Goal: Navigation & Orientation: Find specific page/section

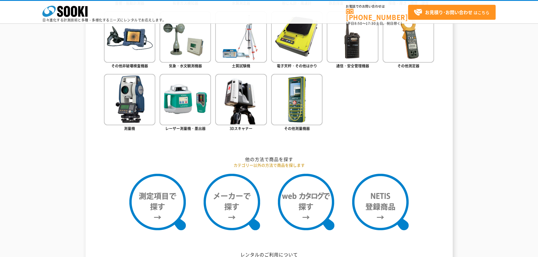
scroll to position [367, 0]
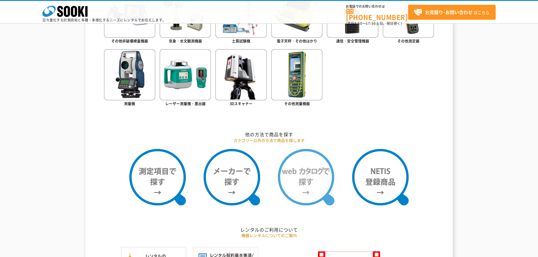
click at [309, 186] on img at bounding box center [306, 177] width 56 height 56
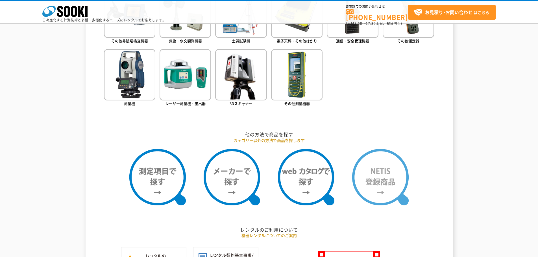
click at [377, 178] on img at bounding box center [380, 177] width 56 height 56
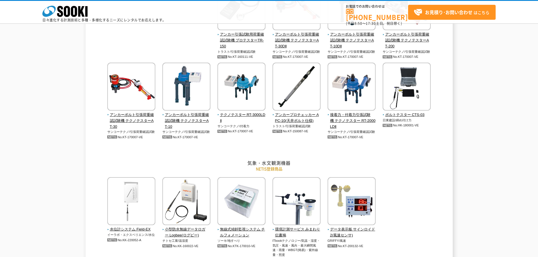
scroll to position [649, 0]
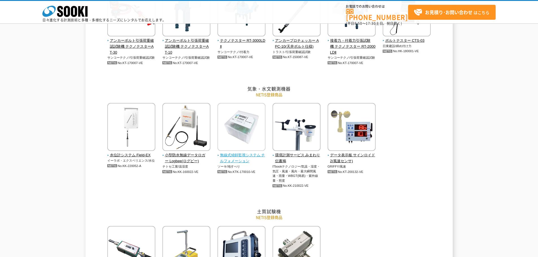
click at [250, 157] on span "無線式傾斜監視システム チルフォメーション" at bounding box center [241, 158] width 48 height 12
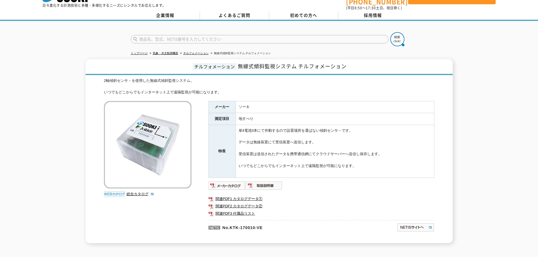
scroll to position [28, 0]
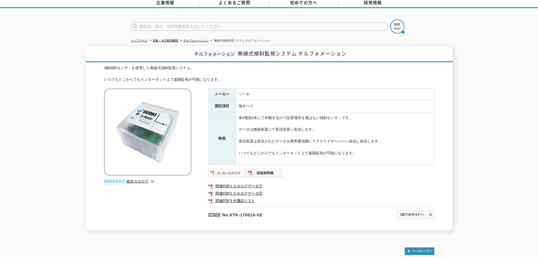
click at [226, 171] on img at bounding box center [226, 173] width 37 height 9
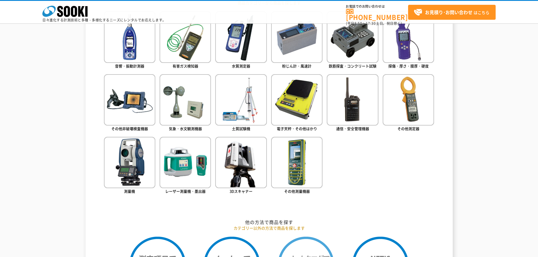
scroll to position [254, 0]
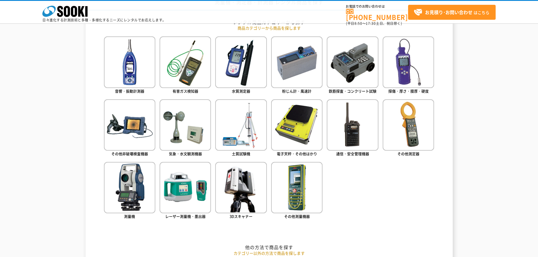
click at [290, 200] on img at bounding box center [296, 187] width 51 height 51
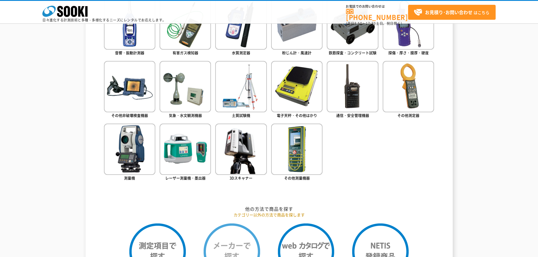
scroll to position [367, 0]
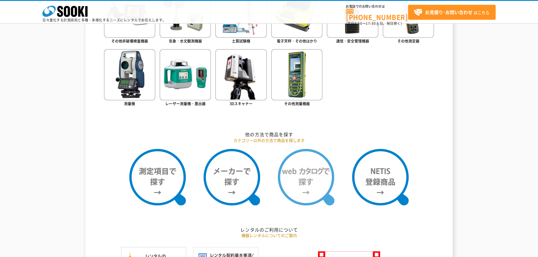
click at [315, 191] on img at bounding box center [306, 177] width 56 height 56
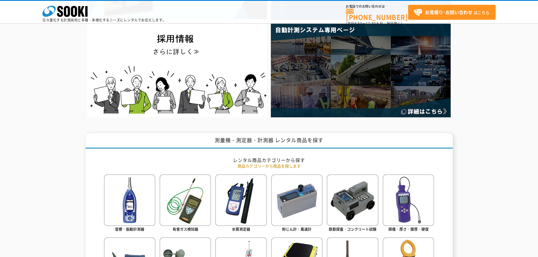
scroll to position [113, 0]
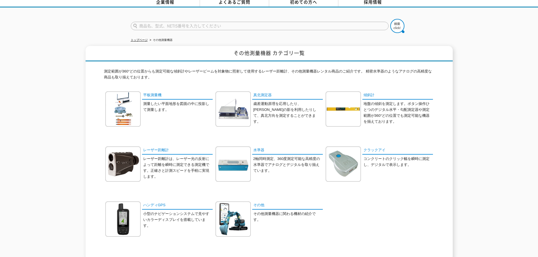
scroll to position [28, 0]
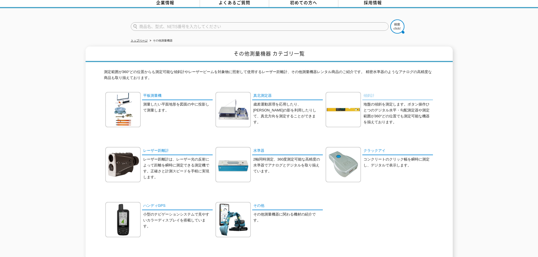
click at [367, 94] on link "傾斜計" at bounding box center [397, 96] width 71 height 8
